Goal: Task Accomplishment & Management: Use online tool/utility

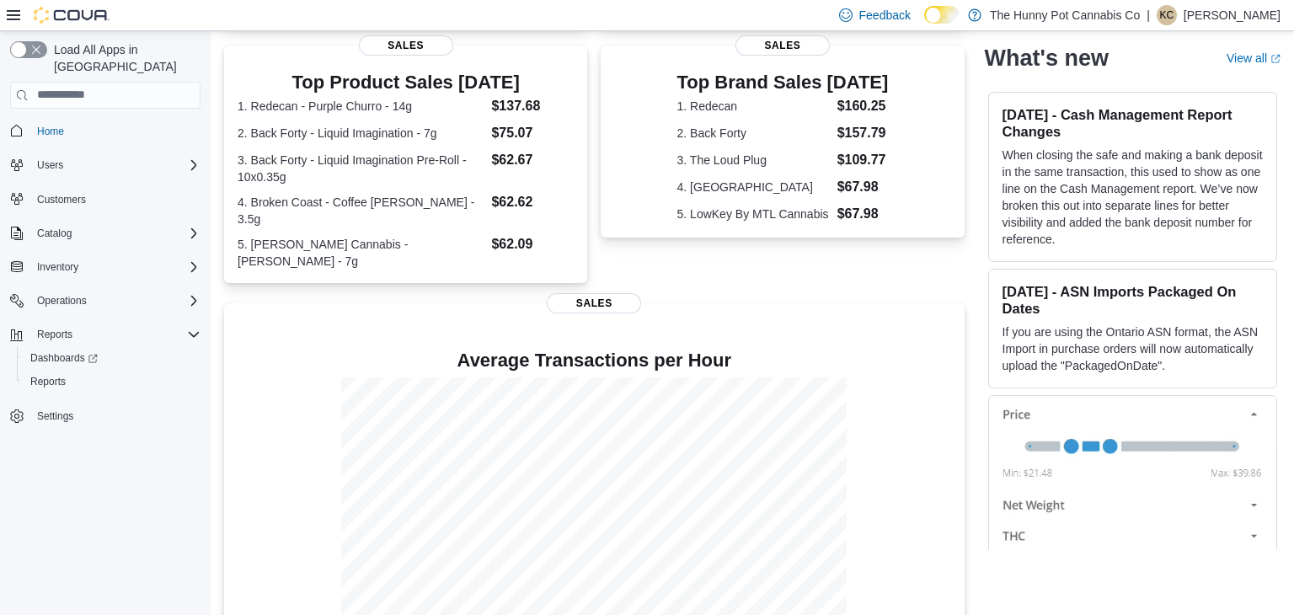
scroll to position [364, 0]
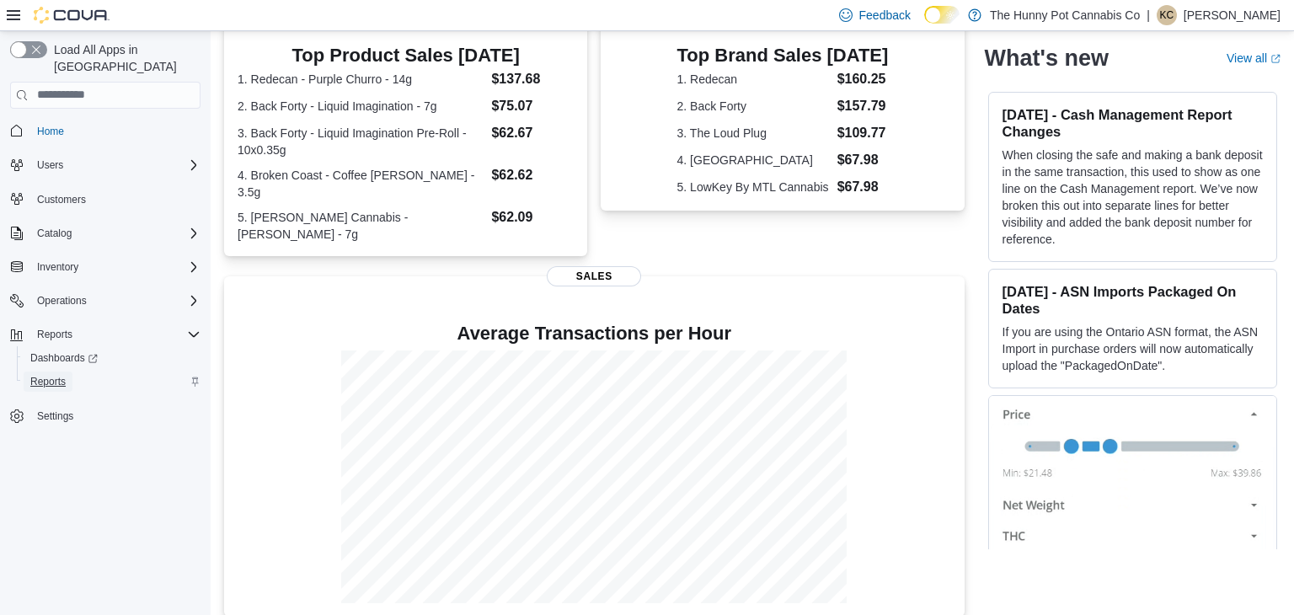
click at [51, 375] on span "Reports" at bounding box center [47, 381] width 35 height 13
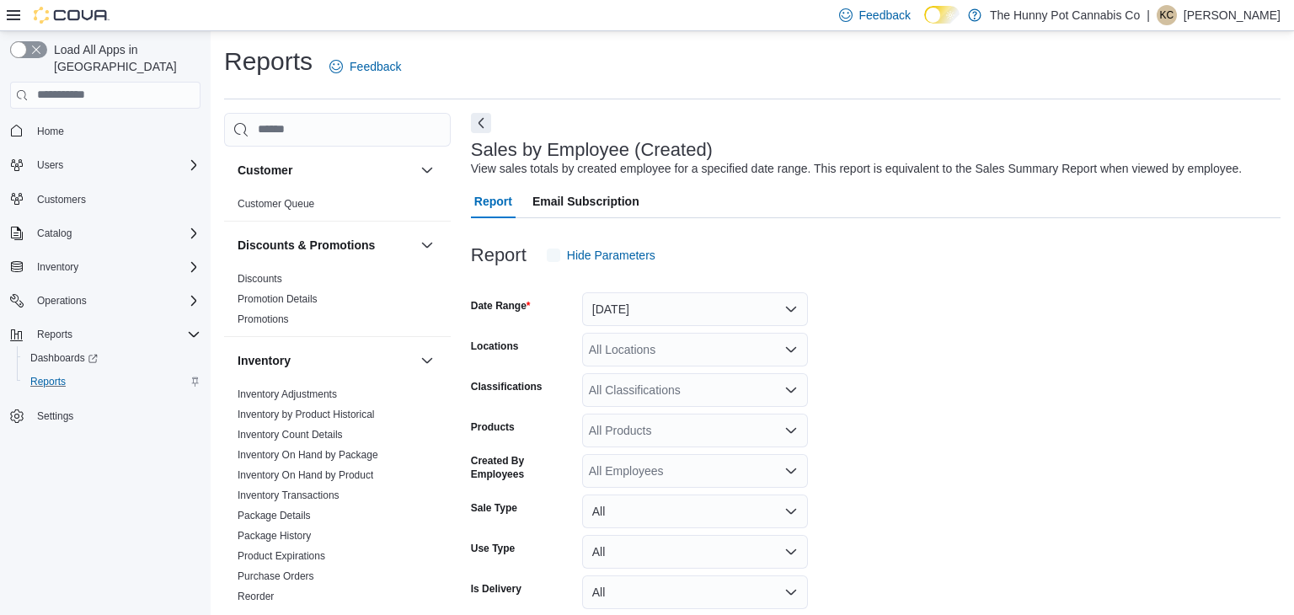
scroll to position [39, 0]
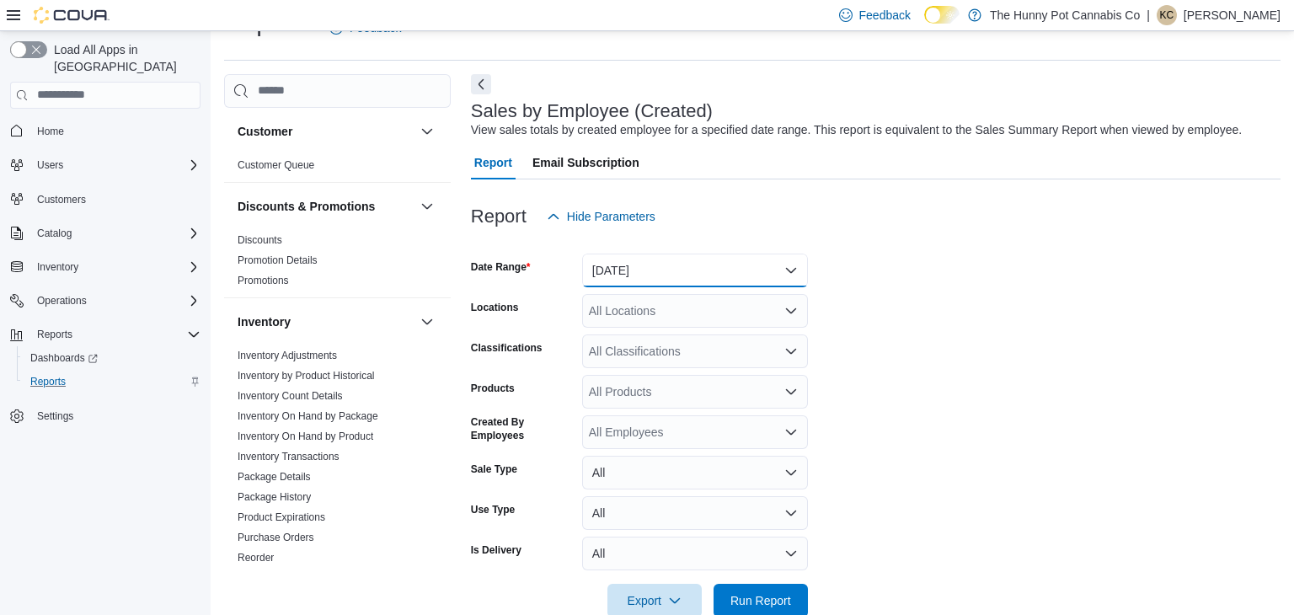
click at [658, 274] on button "Yesterday" at bounding box center [695, 271] width 226 height 34
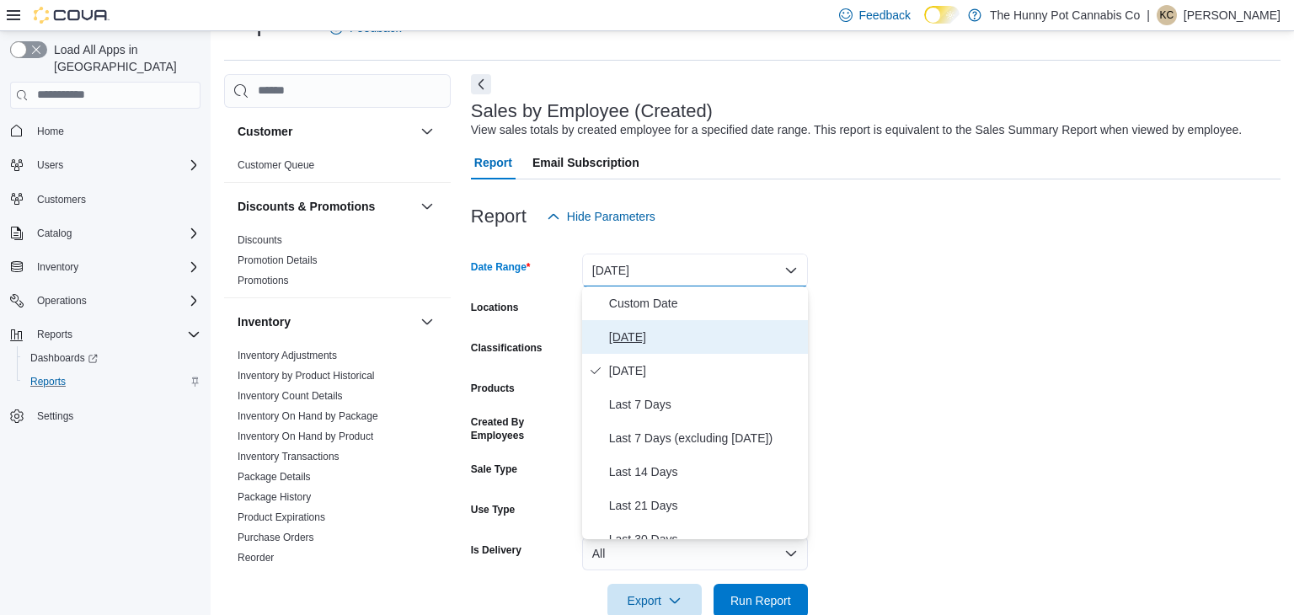
click at [637, 331] on span "[DATE]" at bounding box center [705, 337] width 192 height 20
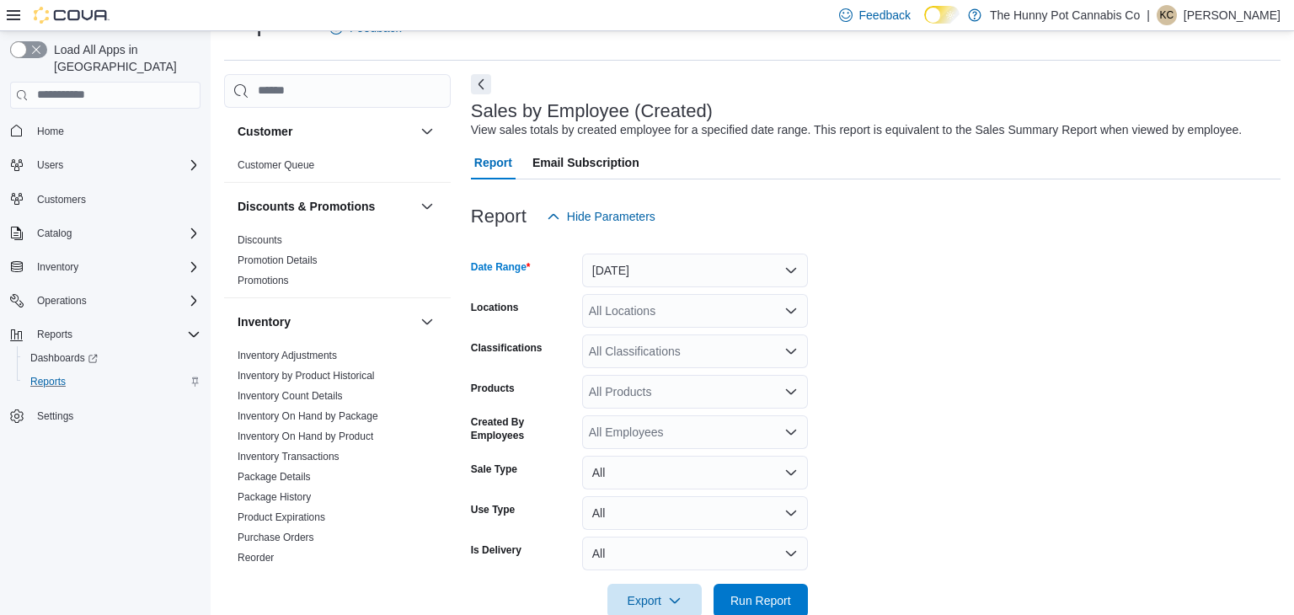
click at [656, 311] on div "All Locations" at bounding box center [695, 311] width 226 height 34
type input "***"
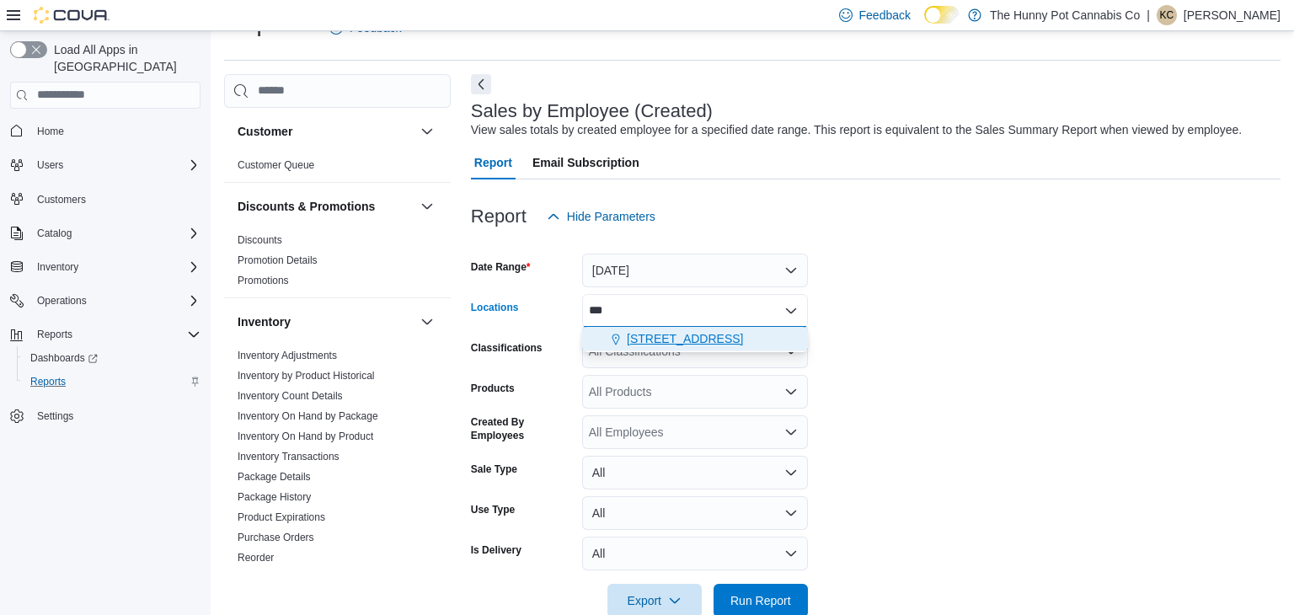
click at [678, 341] on span "334 Wellington Rd" at bounding box center [685, 338] width 116 height 17
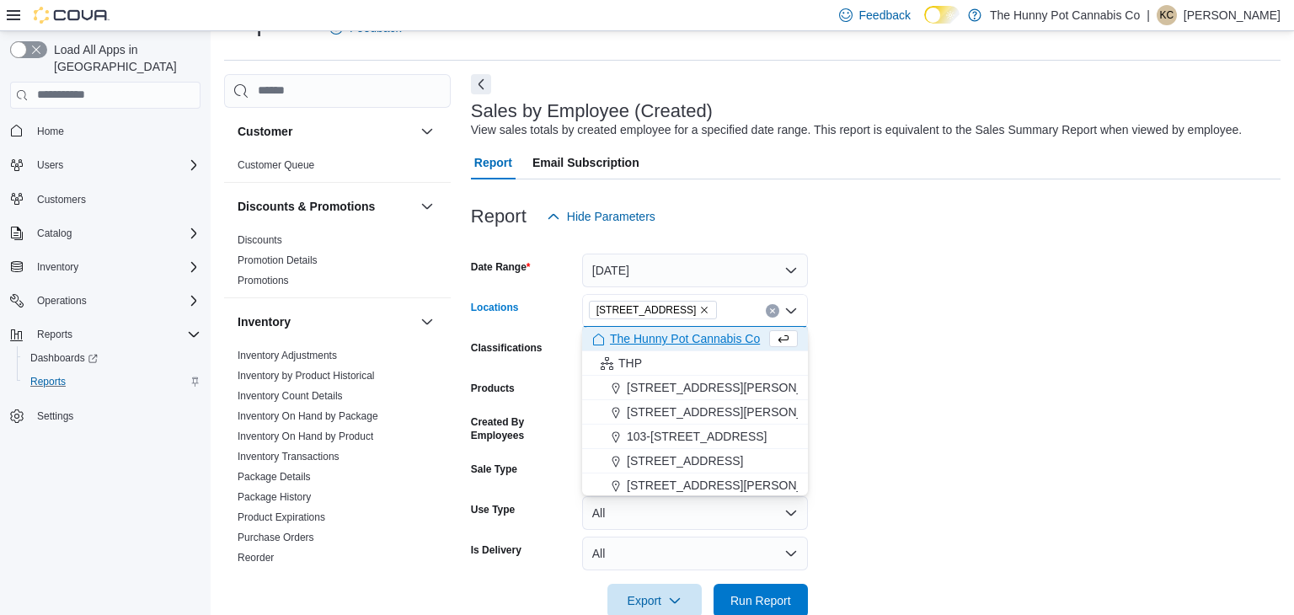
click at [910, 362] on form "Date Range Today Locations 334 Wellington Rd Combo box. Selected. 334 Wellingto…" at bounding box center [876, 425] width 810 height 384
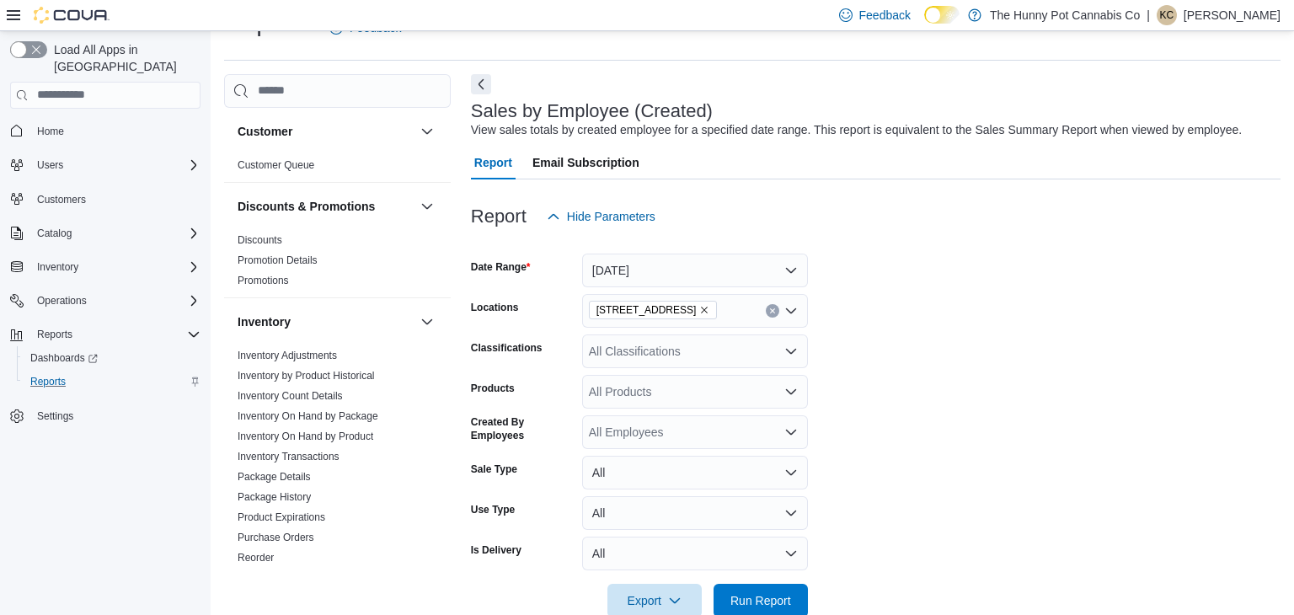
scroll to position [74, 0]
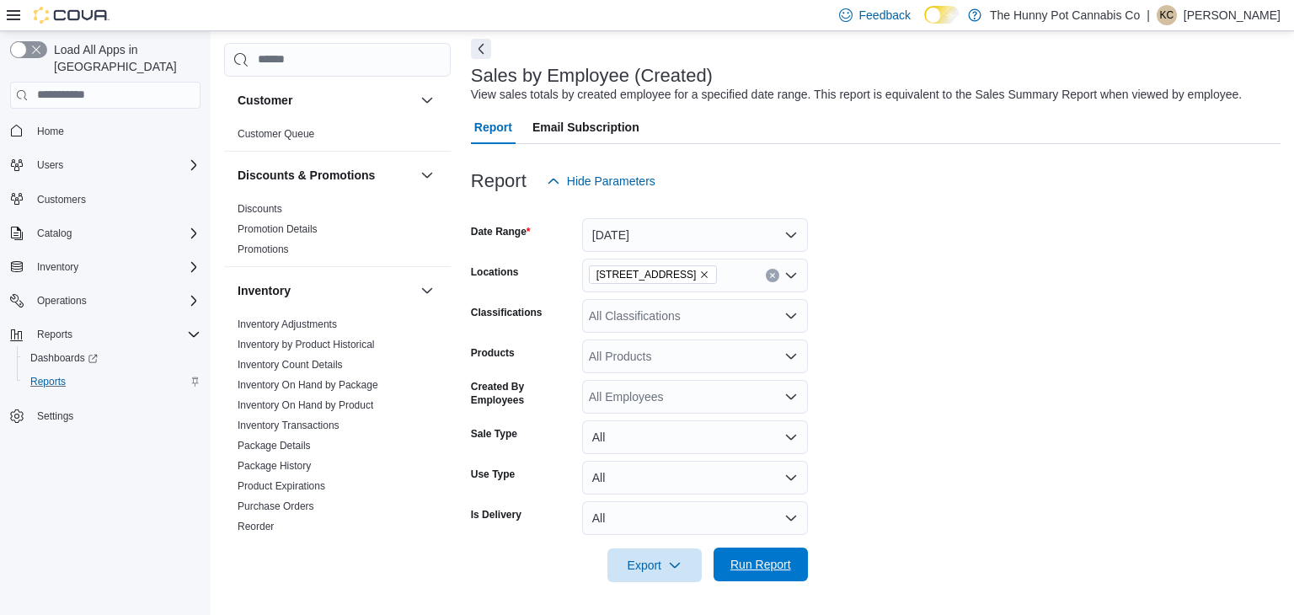
click at [779, 563] on span "Run Report" at bounding box center [760, 564] width 61 height 17
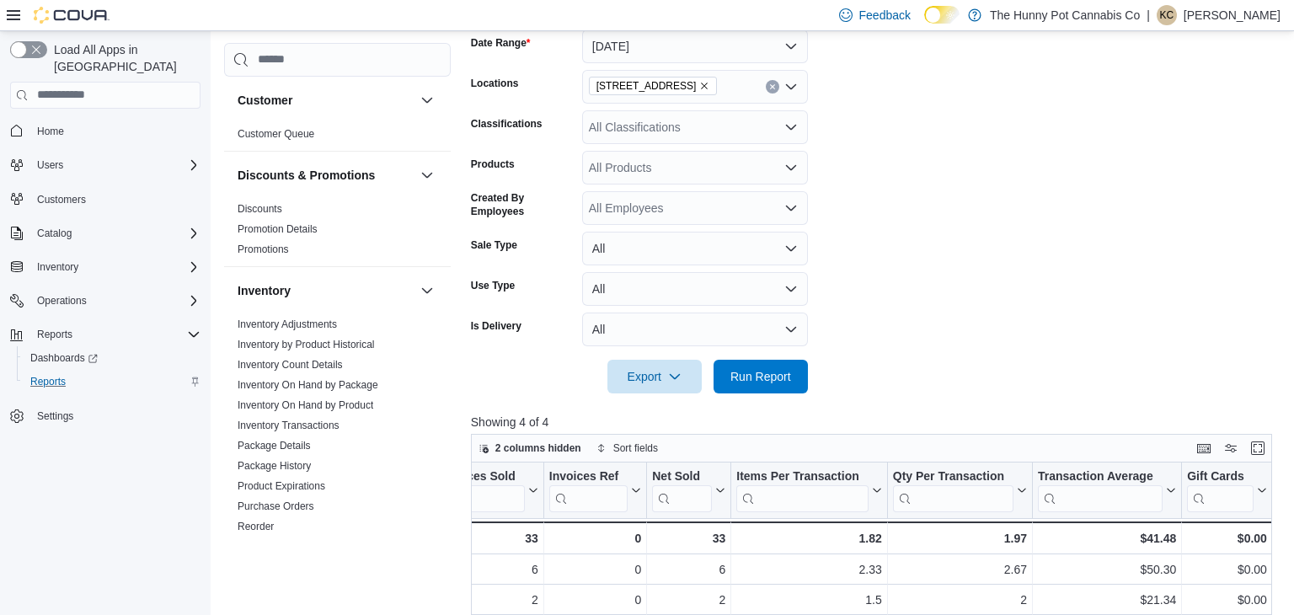
scroll to position [221, 0]
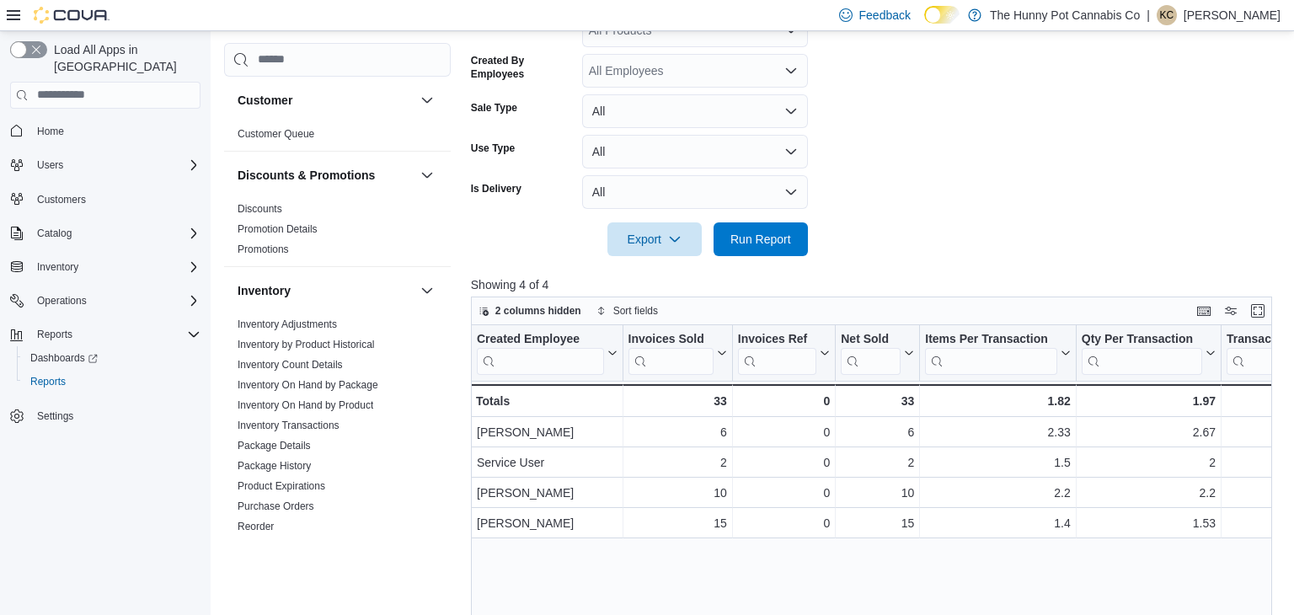
scroll to position [441, 0]
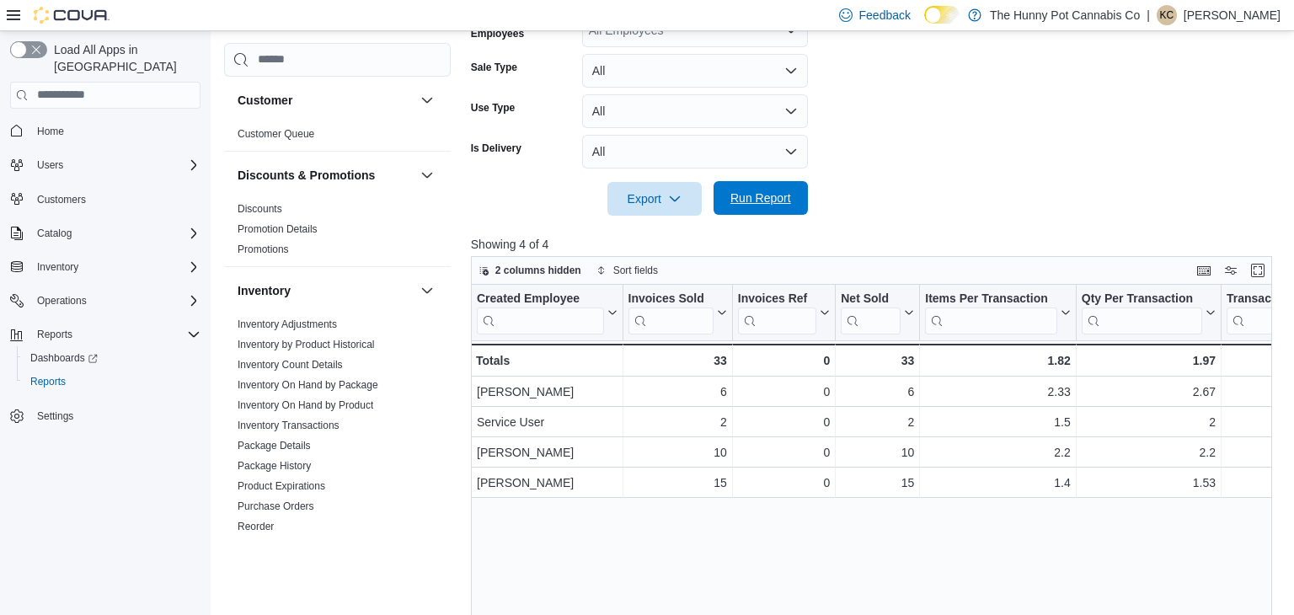
click at [790, 195] on span "Run Report" at bounding box center [760, 198] width 61 height 17
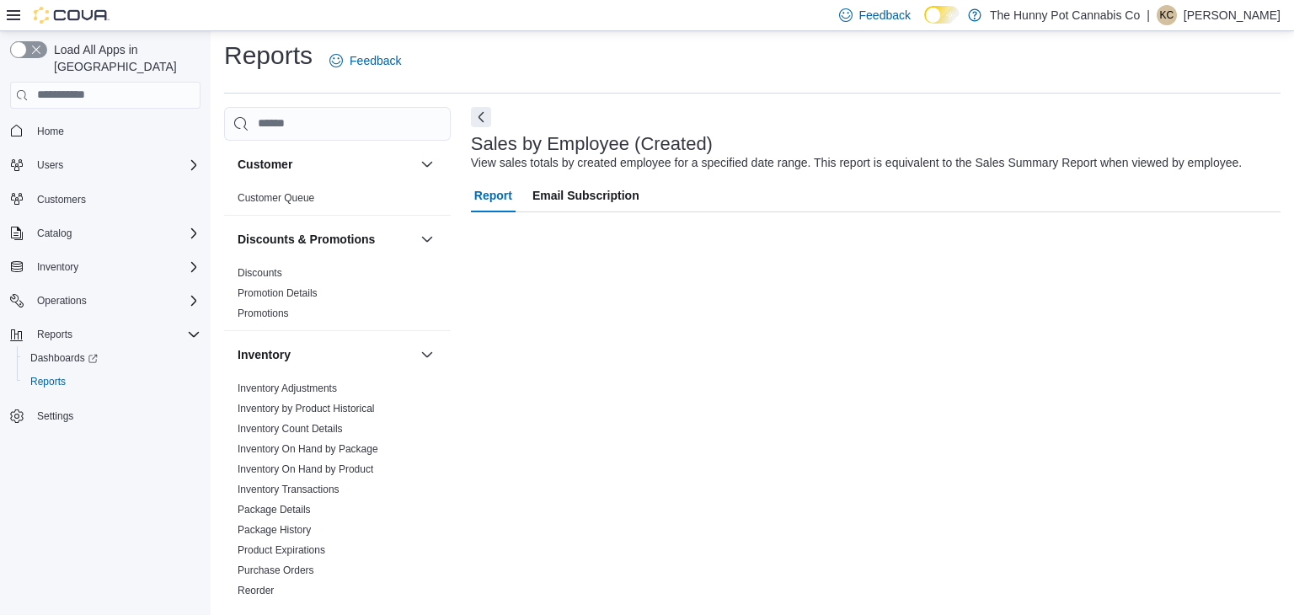
scroll to position [6, 0]
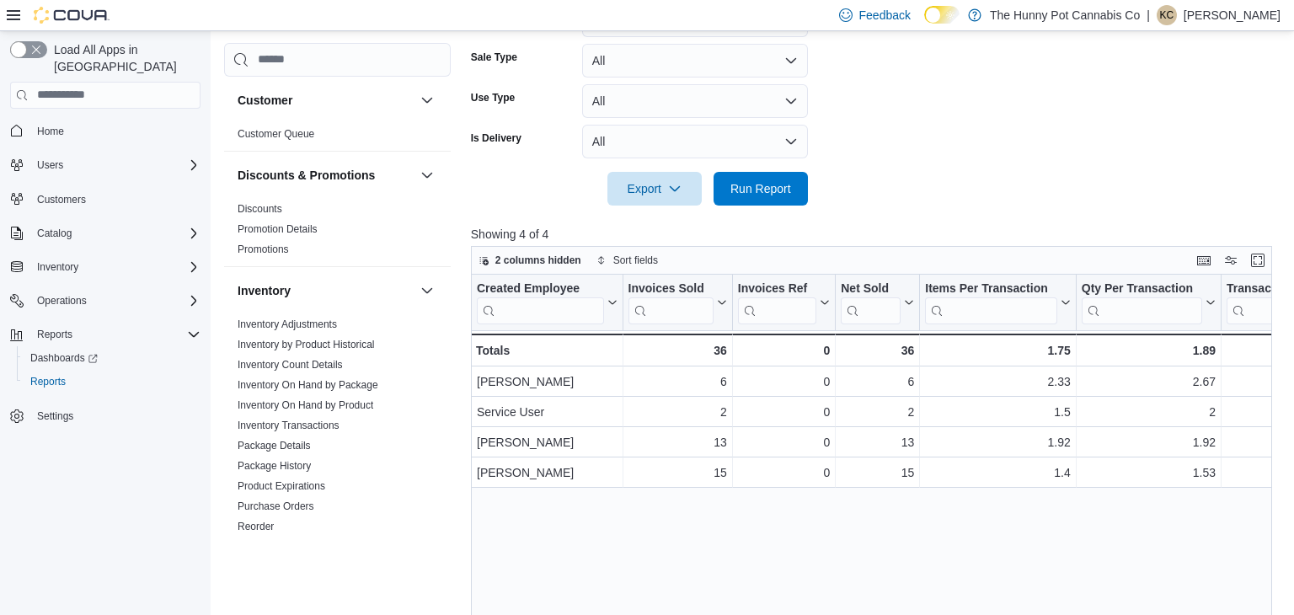
scroll to position [461, 0]
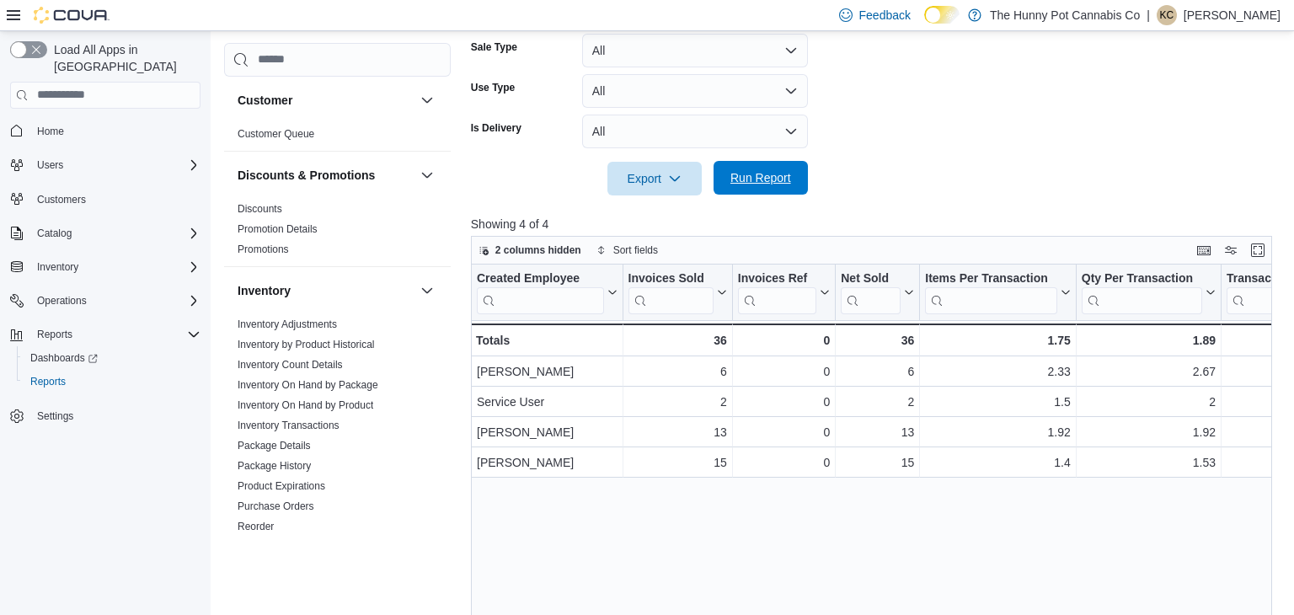
click at [754, 185] on span "Run Report" at bounding box center [761, 178] width 74 height 34
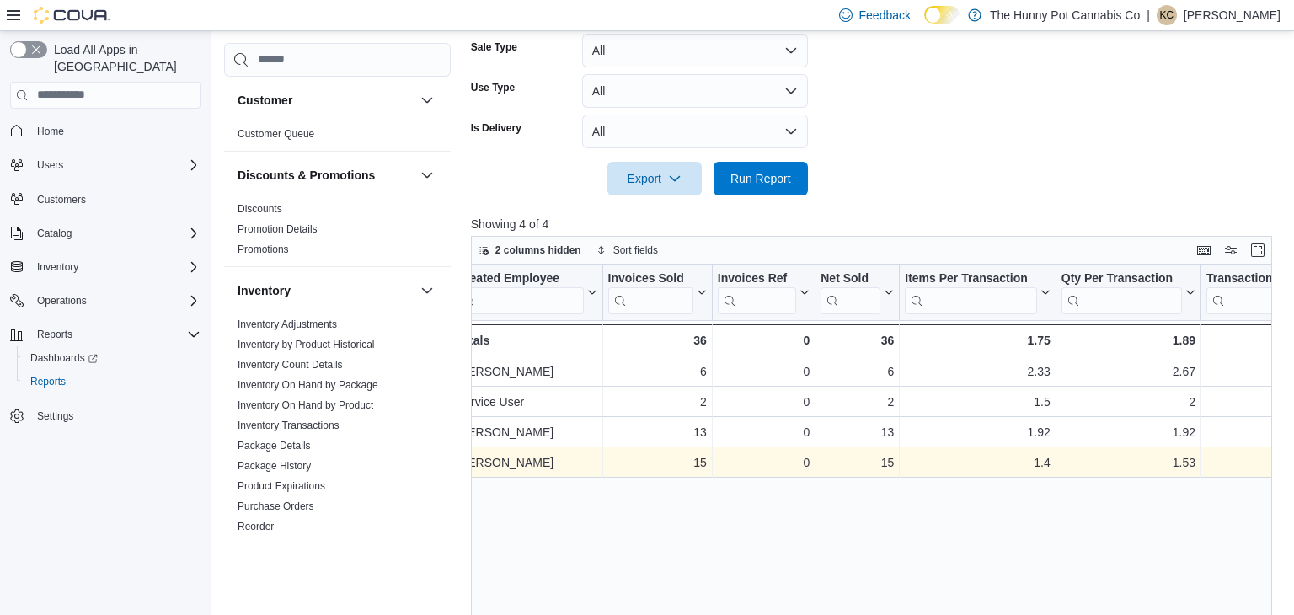
scroll to position [0, 0]
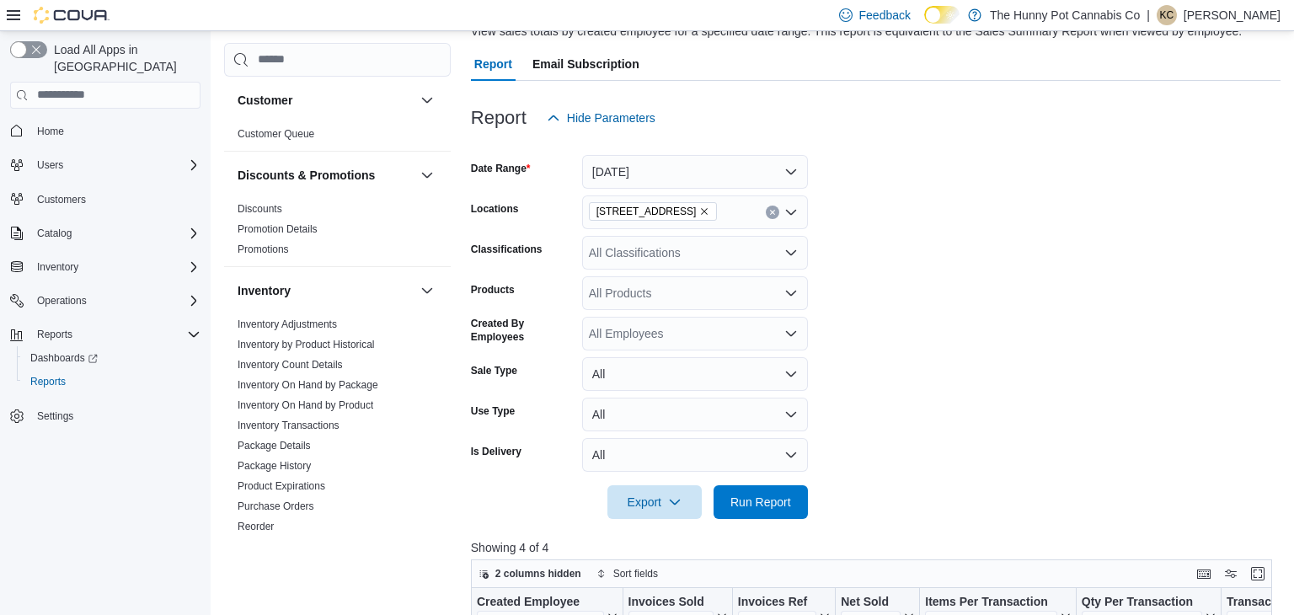
scroll to position [139, 0]
click at [752, 492] on span "Run Report" at bounding box center [760, 499] width 61 height 17
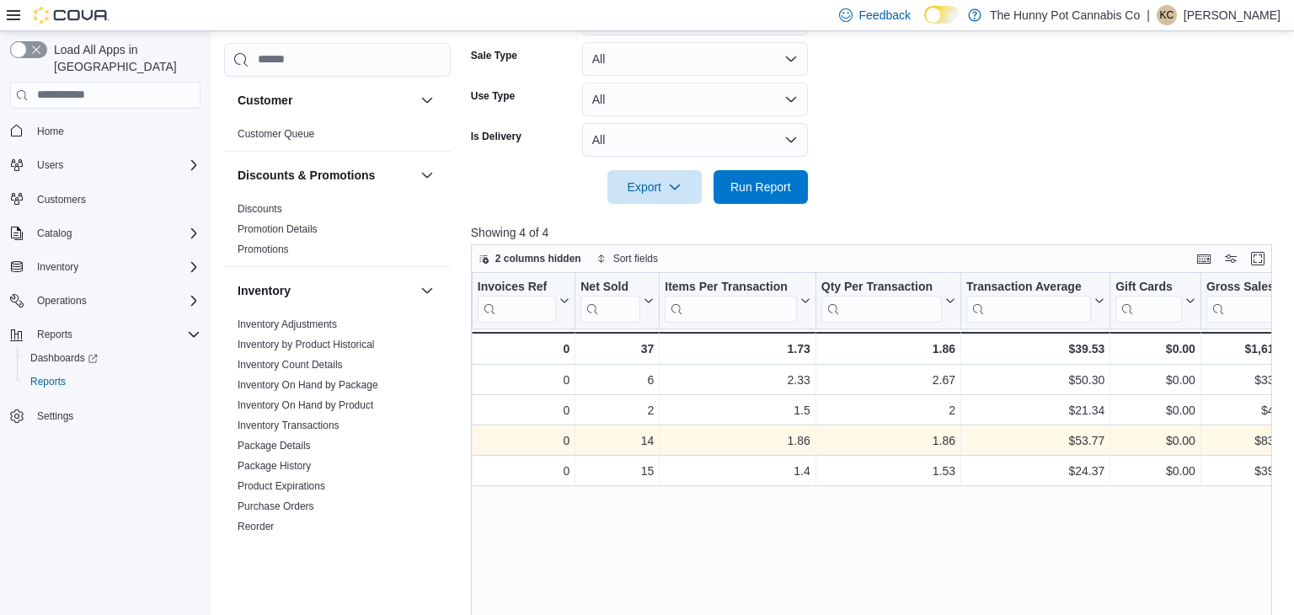
scroll to position [0, 0]
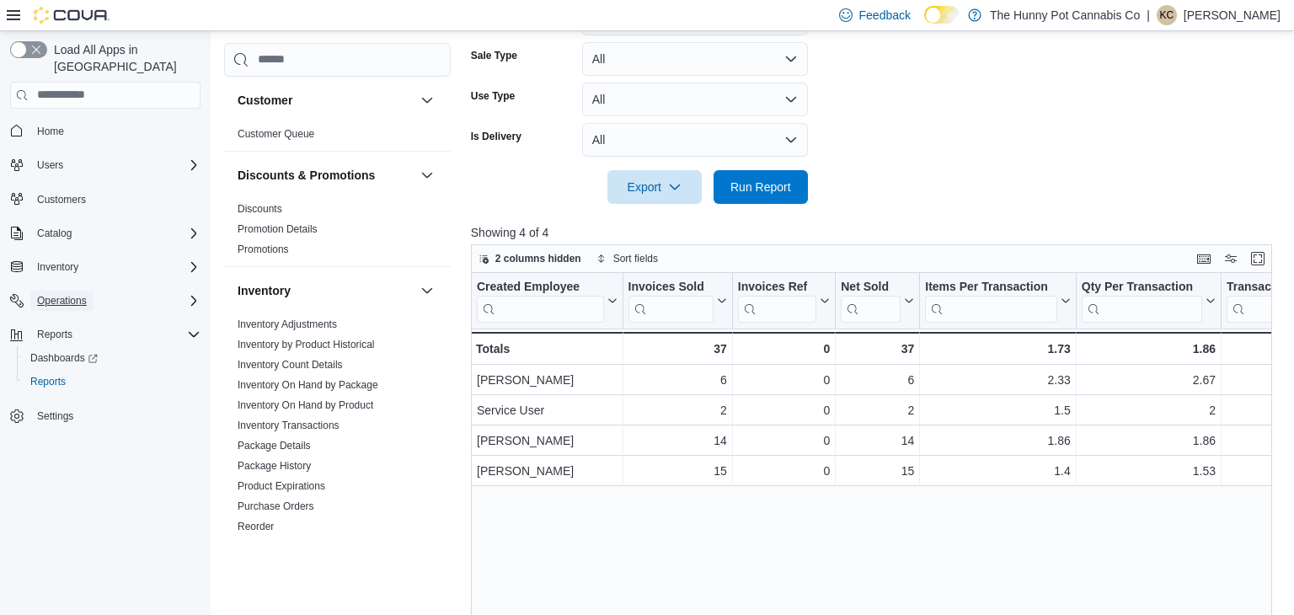
click at [75, 294] on span "Operations" at bounding box center [62, 300] width 50 height 13
click at [75, 314] on span "Cash Management" at bounding box center [72, 324] width 85 height 20
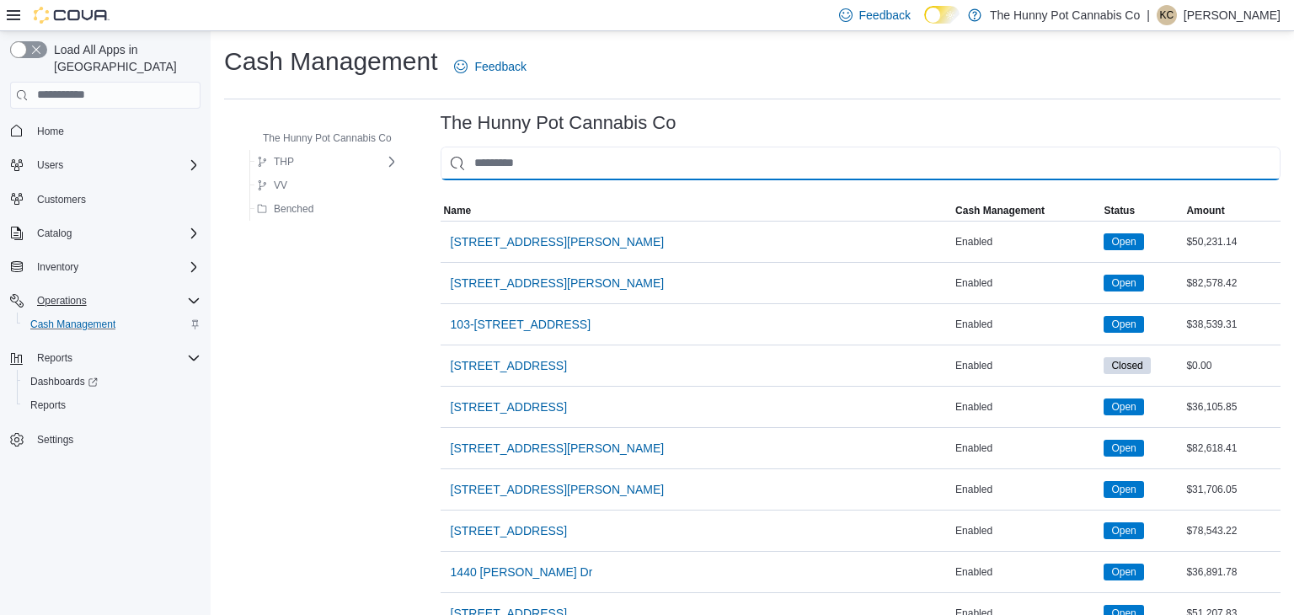
click at [520, 170] on input "This is a search bar. As you type, the results lower in the page will automatic…" at bounding box center [861, 164] width 840 height 34
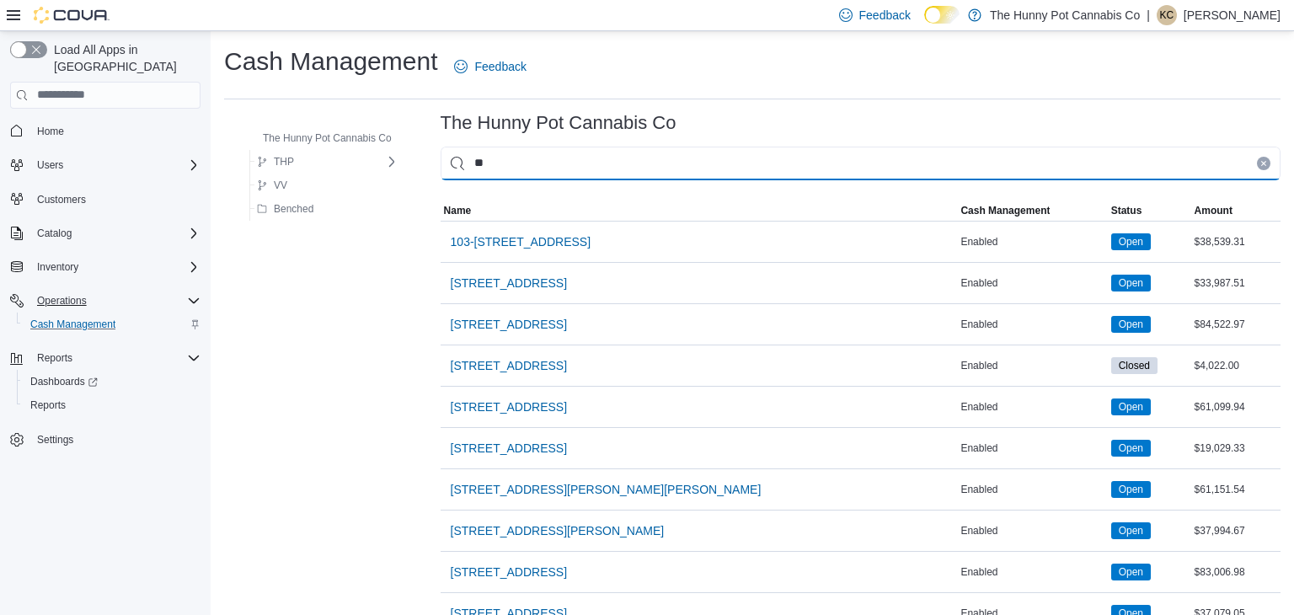
type input "***"
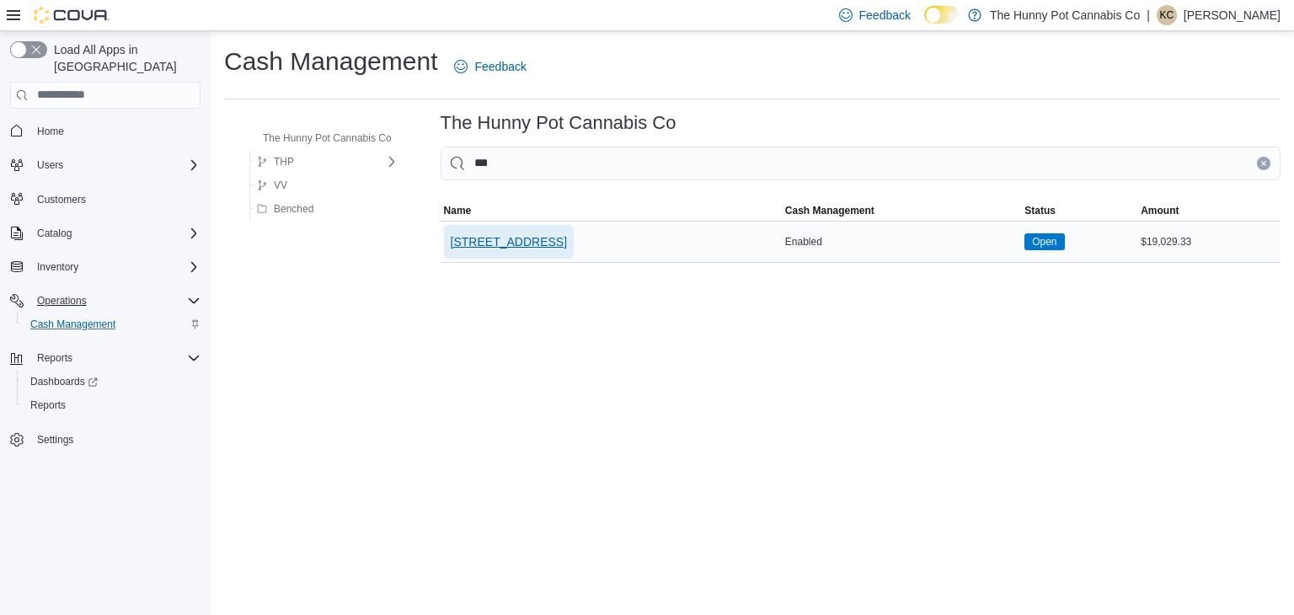
click at [534, 244] on span "334 Wellington Rd" at bounding box center [509, 241] width 116 height 17
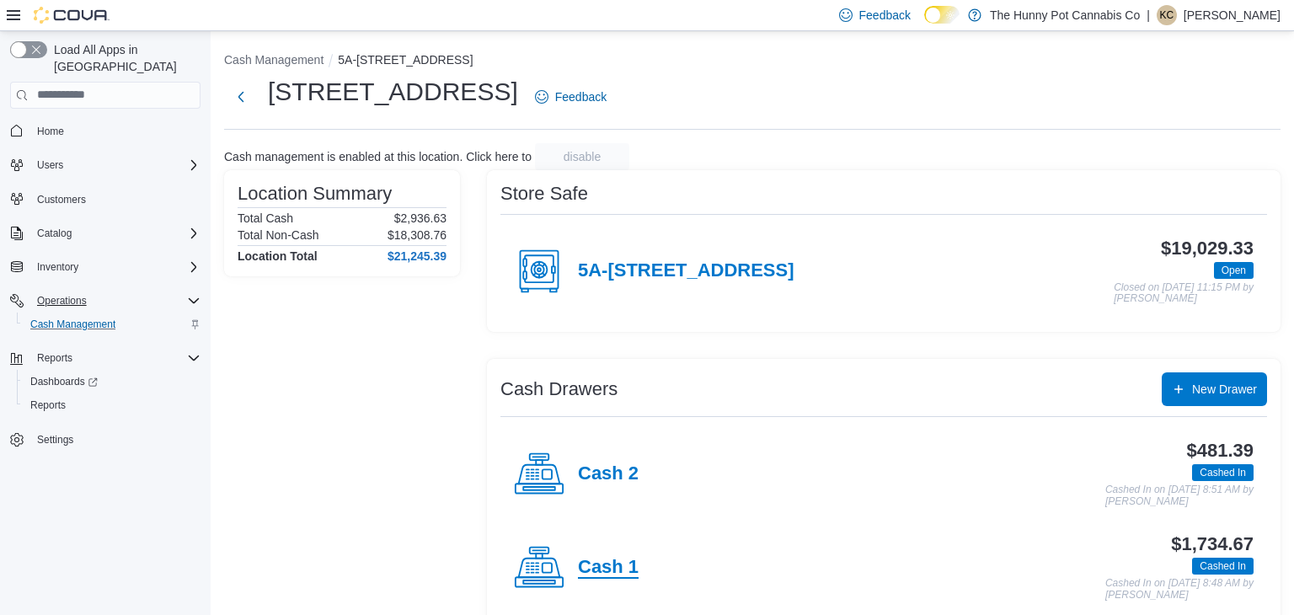
click at [611, 571] on h4 "Cash 1" at bounding box center [608, 568] width 61 height 22
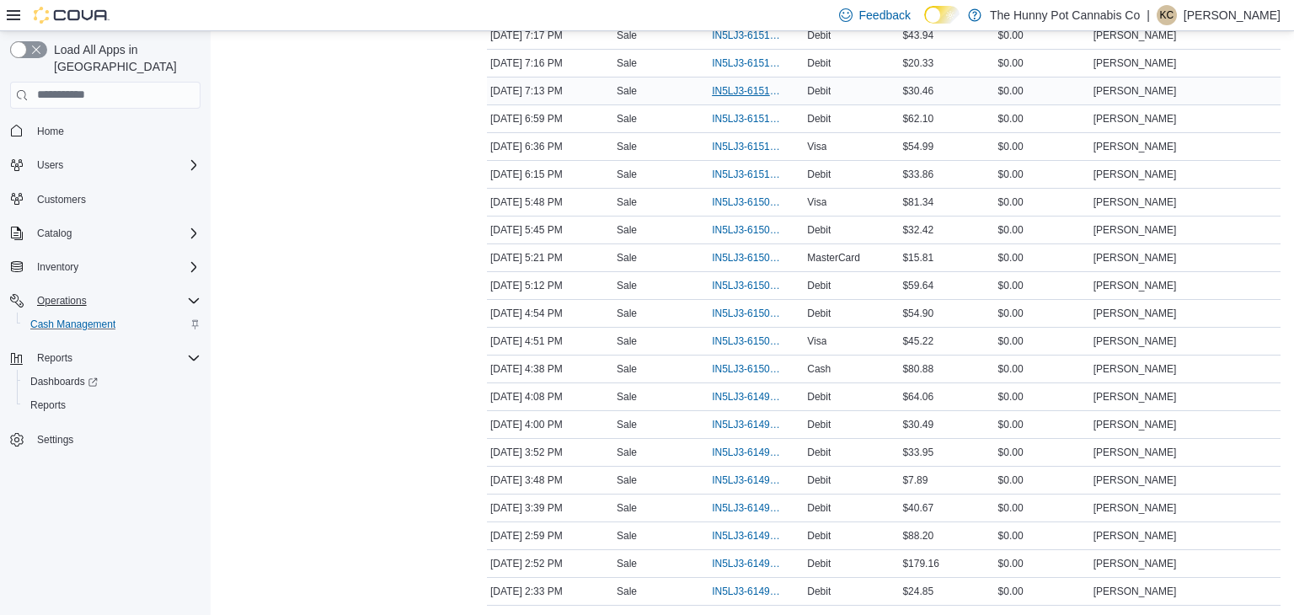
scroll to position [372, 0]
click at [57, 125] on span "Home" at bounding box center [50, 131] width 27 height 13
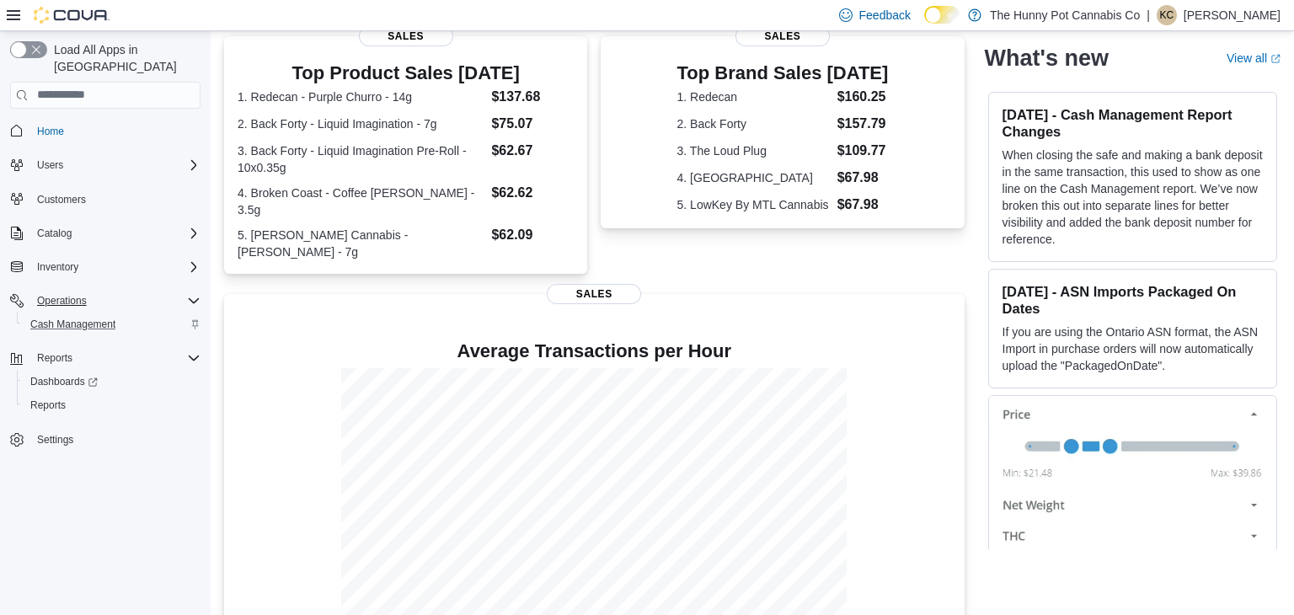
scroll to position [364, 0]
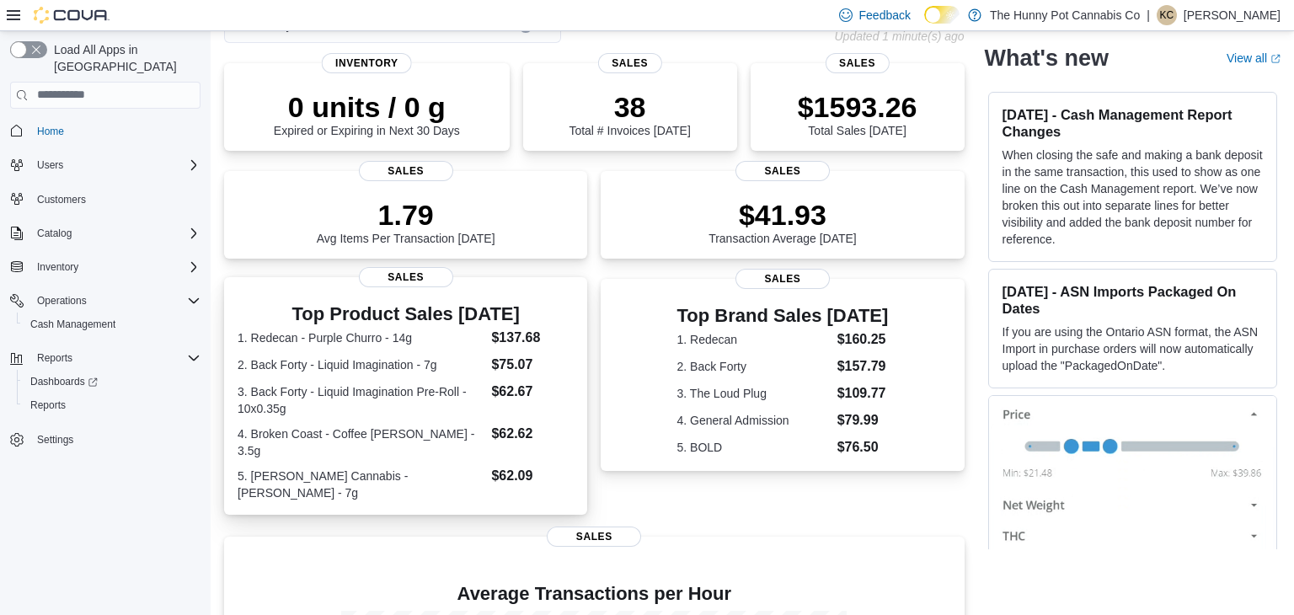
scroll to position [104, 0]
click at [55, 399] on span "Reports" at bounding box center [47, 405] width 35 height 13
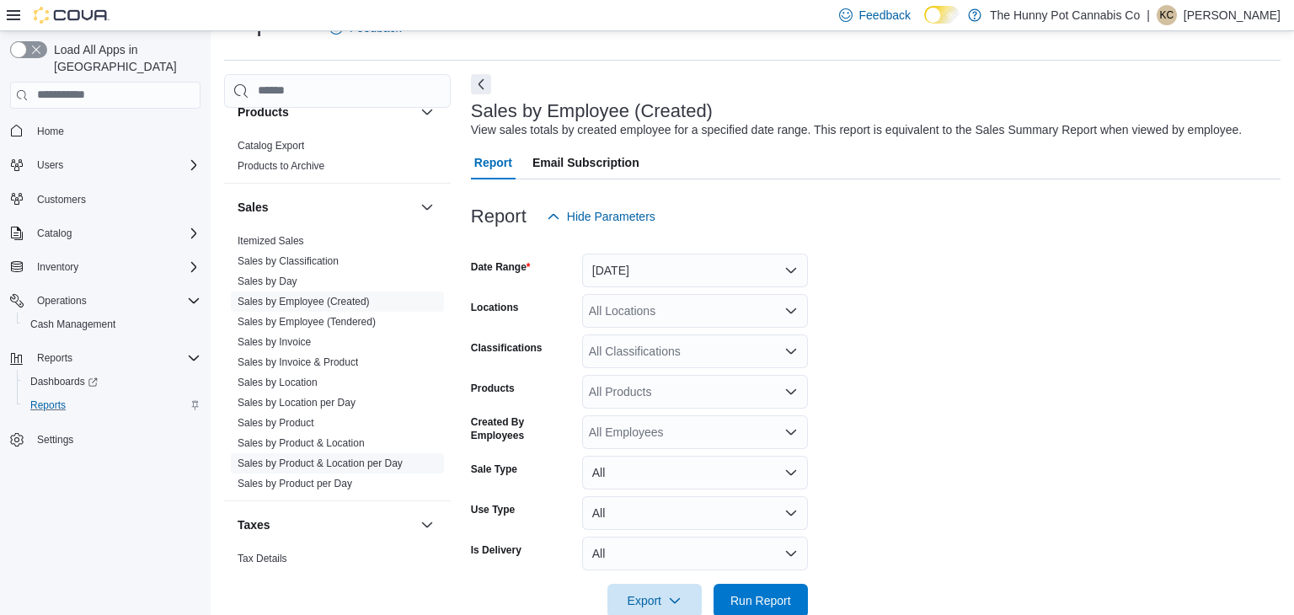
scroll to position [795, 0]
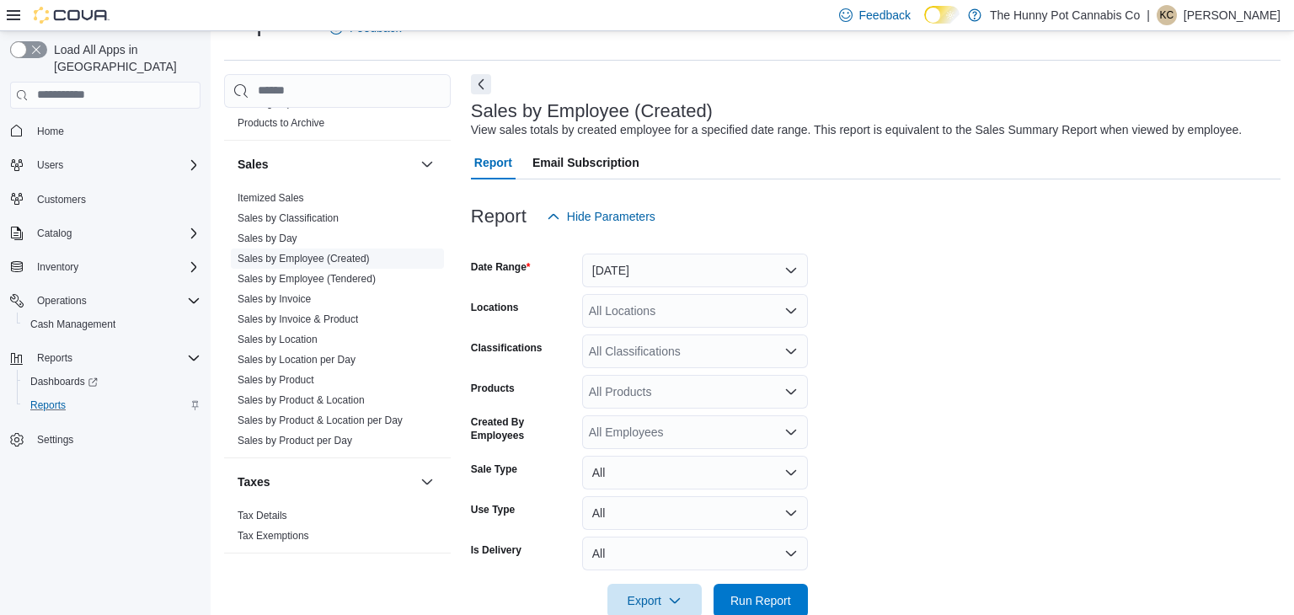
click at [298, 260] on link "Sales by Employee (Created)" at bounding box center [304, 259] width 132 height 12
click at [787, 273] on button "Yesterday" at bounding box center [695, 271] width 226 height 34
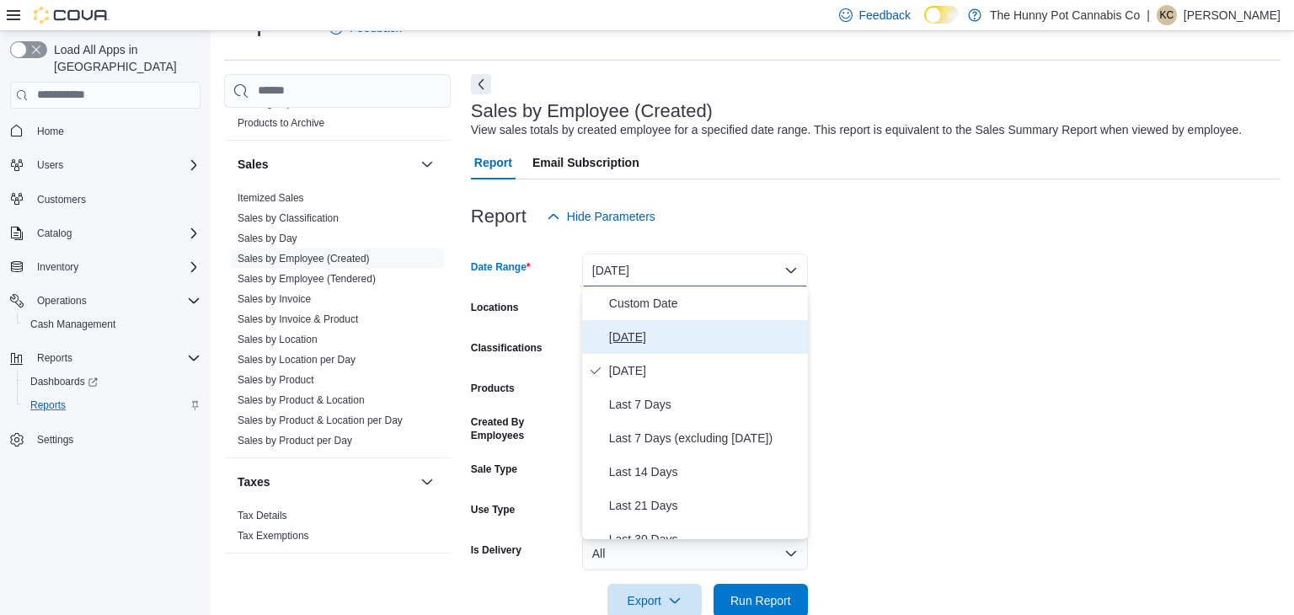
click at [645, 329] on span "[DATE]" at bounding box center [705, 337] width 192 height 20
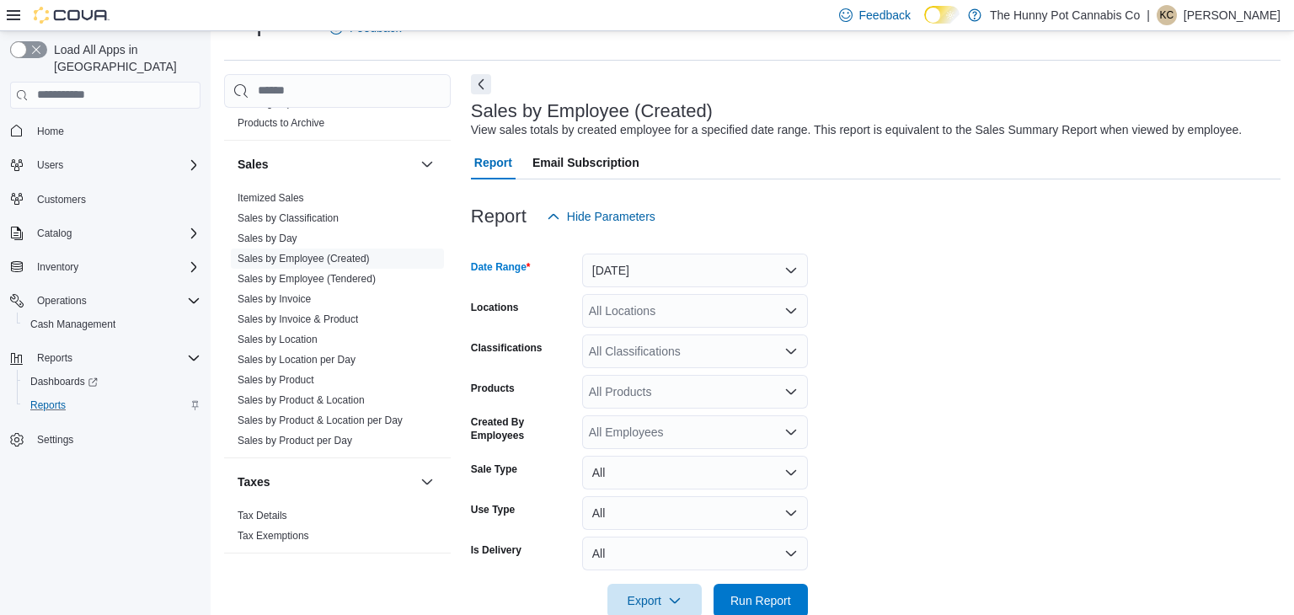
click at [903, 318] on form "Date Range Today Locations All Locations Classifications All Classifications Pr…" at bounding box center [876, 425] width 810 height 384
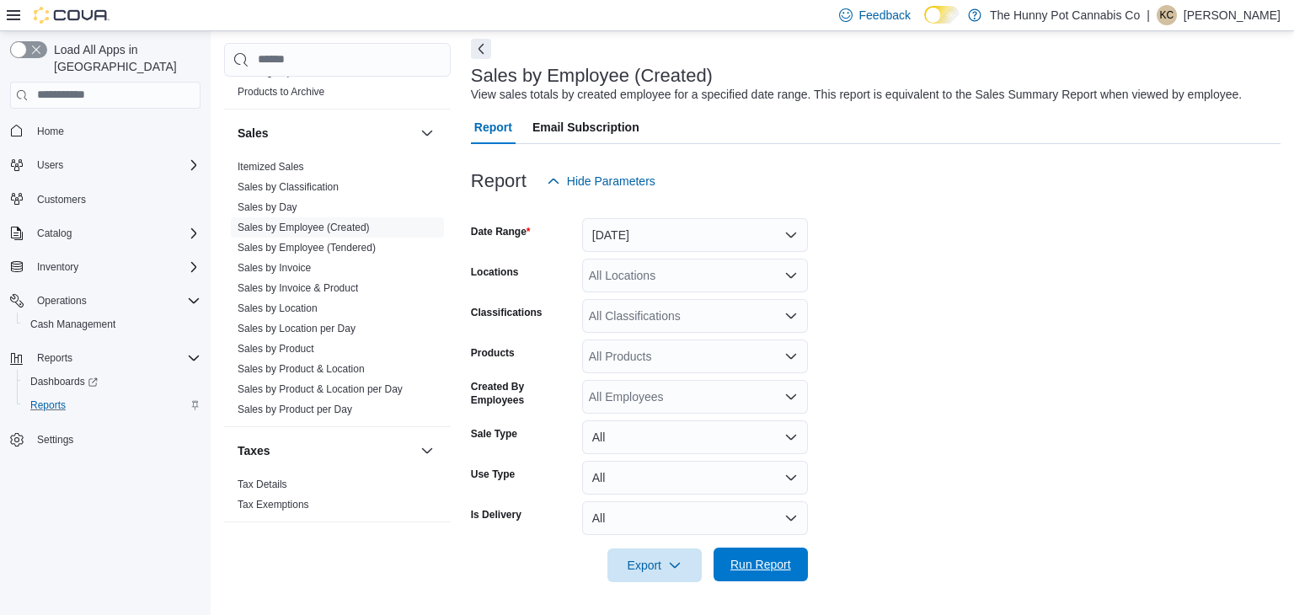
click at [768, 567] on span "Run Report" at bounding box center [760, 564] width 61 height 17
